Goal: Find specific page/section: Find specific page/section

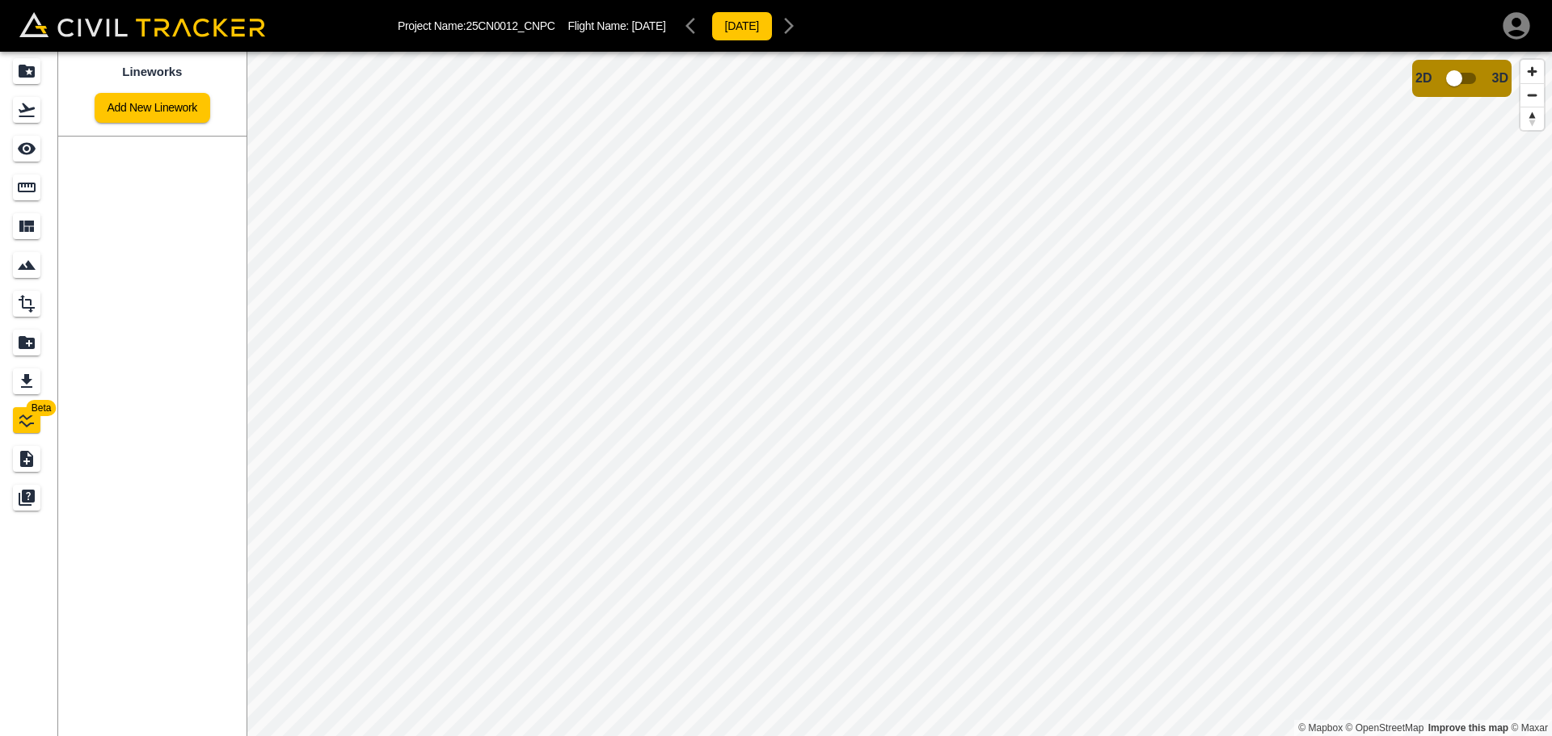
click at [140, 36] on img at bounding box center [142, 24] width 246 height 25
click at [632, 25] on span "[DATE]" at bounding box center [649, 25] width 34 height 13
click at [28, 70] on icon "Projects" at bounding box center [27, 71] width 16 height 13
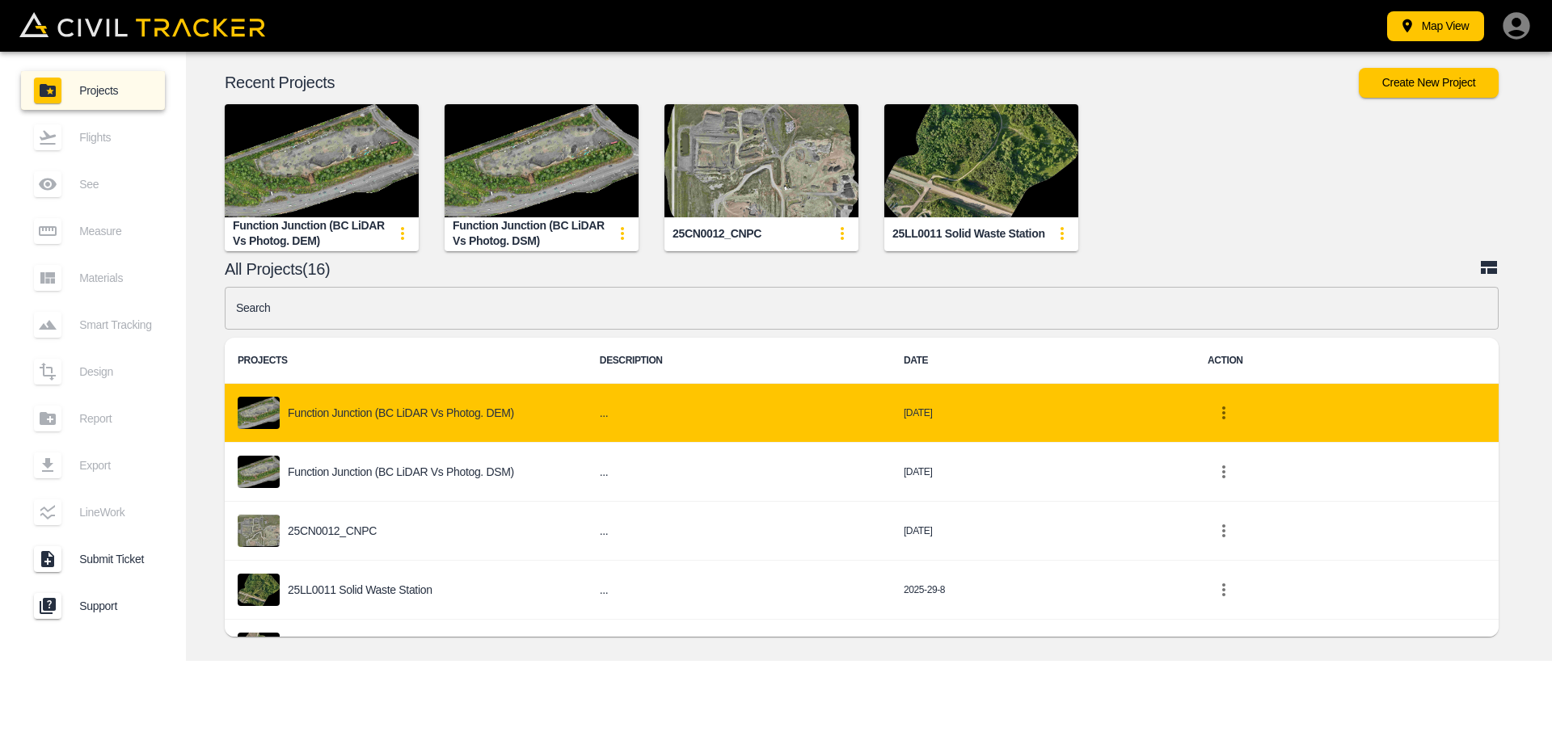
click at [345, 415] on p "Function Junction (BC LiDAR vs Photog. DEM)" at bounding box center [401, 413] width 226 height 13
